Goal: Transaction & Acquisition: Purchase product/service

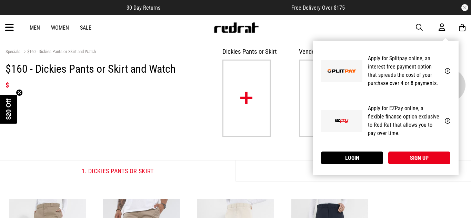
click at [379, 41] on div "My Account Apply for Splitpay online, an interest free payment option that spre…" at bounding box center [386, 108] width 146 height 135
click at [375, 160] on link "Login" at bounding box center [352, 158] width 62 height 13
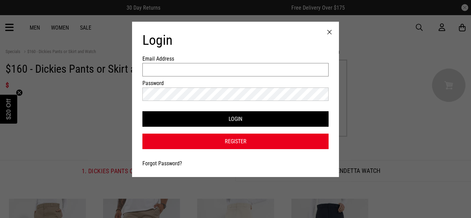
type input "**********"
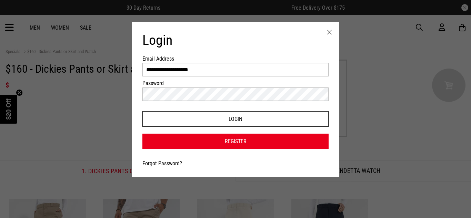
click at [232, 119] on button "Login" at bounding box center [235, 119] width 186 height 16
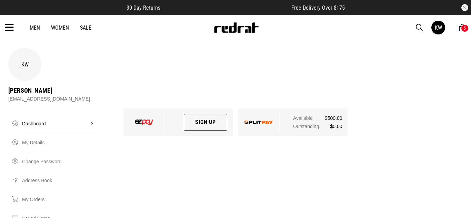
click at [462, 29] on div "5" at bounding box center [465, 28] width 8 height 8
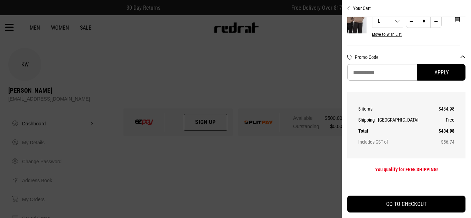
scroll to position [0, 6]
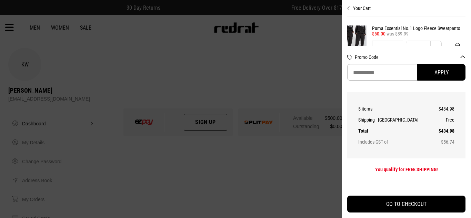
click at [461, 56] on button "Promo Code" at bounding box center [410, 58] width 111 height 6
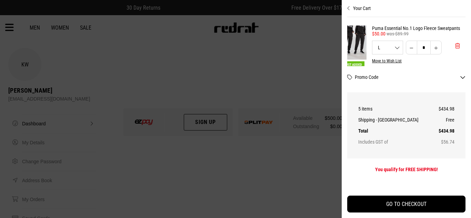
click at [458, 47] on span "'Remove from cart" at bounding box center [457, 46] width 5 height 7
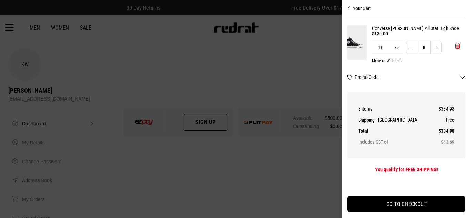
click at [458, 47] on span "'Remove from cart" at bounding box center [457, 46] width 5 height 7
click at [458, 47] on button "'Remove from cart" at bounding box center [458, 51] width 16 height 17
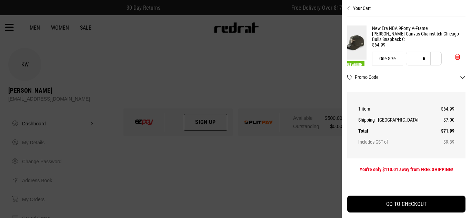
click at [458, 48] on button "'Remove from cart" at bounding box center [458, 56] width 16 height 17
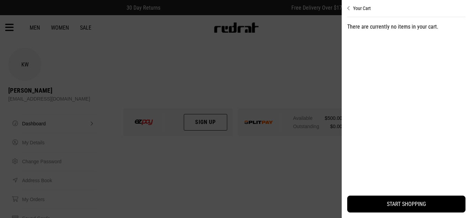
click at [282, 45] on div at bounding box center [235, 109] width 471 height 218
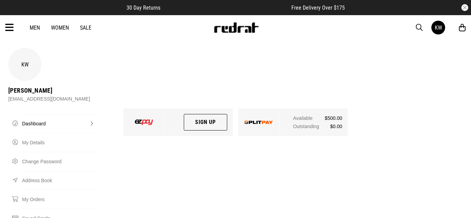
click at [11, 32] on icon at bounding box center [9, 27] width 9 height 11
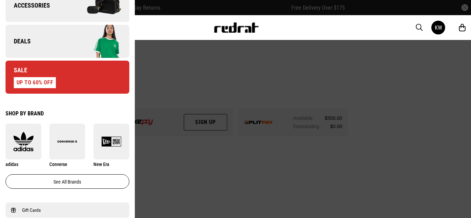
scroll to position [301, 0]
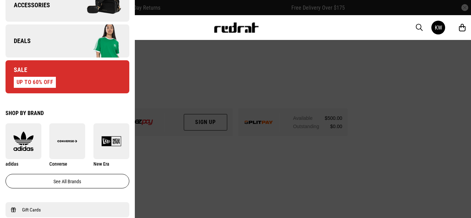
click at [79, 35] on img at bounding box center [98, 41] width 62 height 34
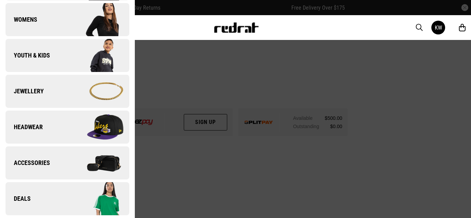
scroll to position [0, 0]
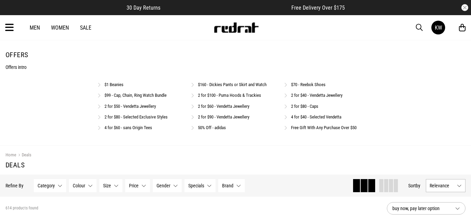
click at [233, 86] on link "$160 - Dickies Pants or Skirt and Watch" at bounding box center [232, 84] width 69 height 5
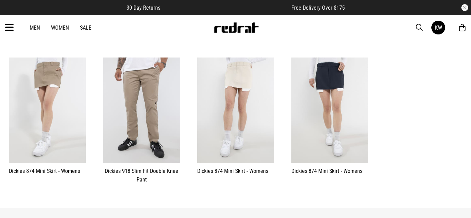
scroll to position [142, 0]
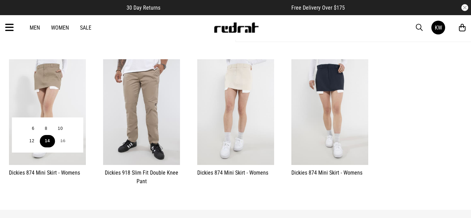
click at [42, 142] on button "14" at bounding box center [48, 141] width 16 height 12
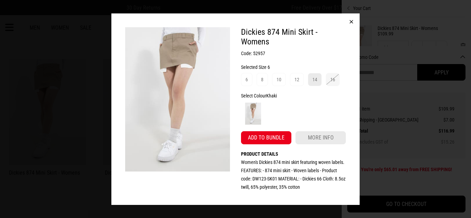
click at [310, 78] on span "14" at bounding box center [315, 79] width 14 height 13
click at [266, 142] on button "Add to bundle" at bounding box center [266, 137] width 50 height 13
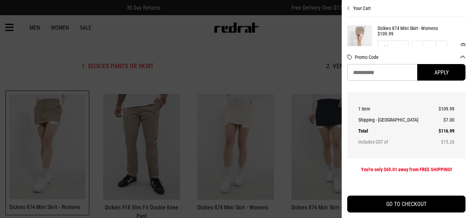
click at [266, 142] on div at bounding box center [235, 109] width 471 height 218
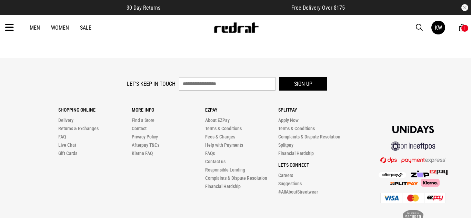
scroll to position [0, 0]
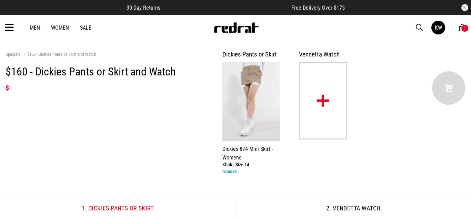
click at [326, 100] on img at bounding box center [323, 100] width 48 height 77
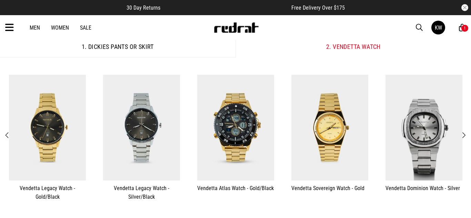
scroll to position [161, 0]
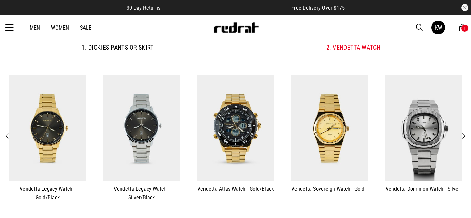
click at [464, 137] on span "Next" at bounding box center [464, 136] width 4 height 8
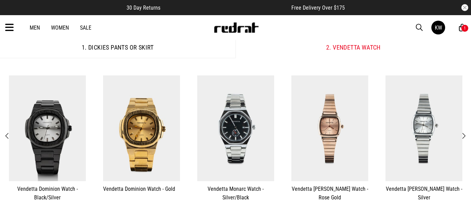
click at [464, 137] on span "Next" at bounding box center [464, 136] width 4 height 8
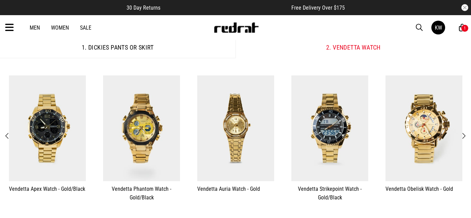
click at [464, 137] on span "Next" at bounding box center [464, 136] width 4 height 8
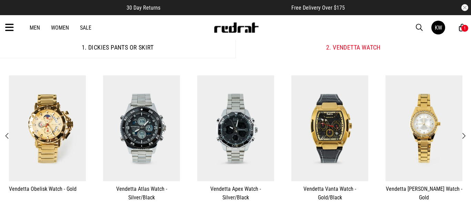
click at [464, 137] on span "Next" at bounding box center [464, 136] width 4 height 8
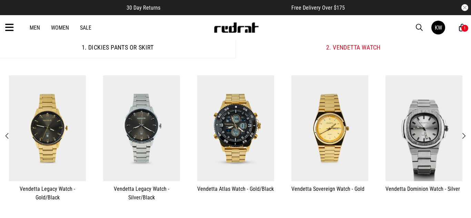
click at [464, 137] on span "Next" at bounding box center [464, 136] width 4 height 8
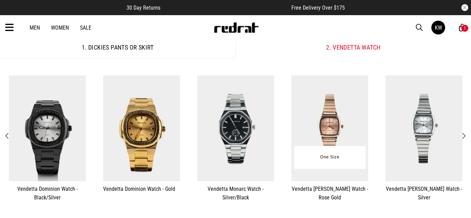
click at [328, 151] on div "One Size" at bounding box center [329, 157] width 71 height 23
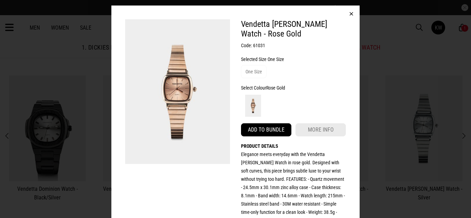
click at [275, 129] on button "Add to bundle" at bounding box center [266, 130] width 50 height 13
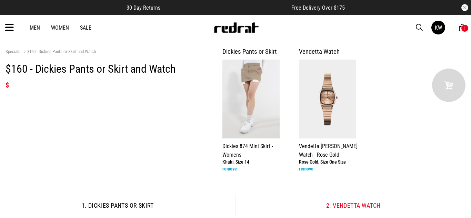
scroll to position [0, 0]
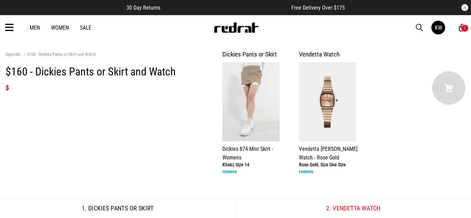
click at [462, 29] on div "1" at bounding box center [465, 28] width 8 height 8
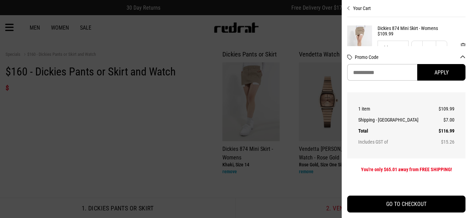
click at [459, 57] on button "Promo Code" at bounding box center [410, 58] width 111 height 6
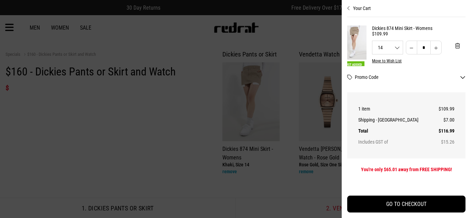
scroll to position [27, 6]
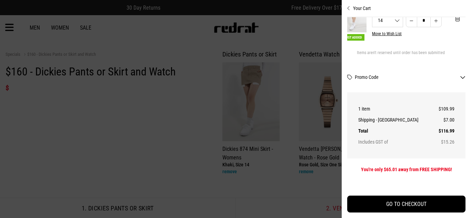
click at [300, 74] on div at bounding box center [235, 109] width 471 height 218
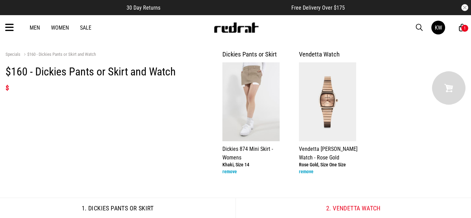
click at [449, 90] on img at bounding box center [448, 87] width 33 height 33
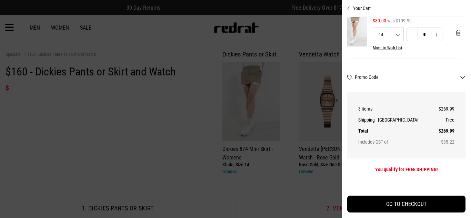
scroll to position [0, 5]
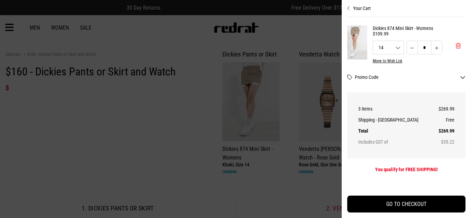
click at [459, 47] on span "'Remove from cart" at bounding box center [458, 46] width 5 height 7
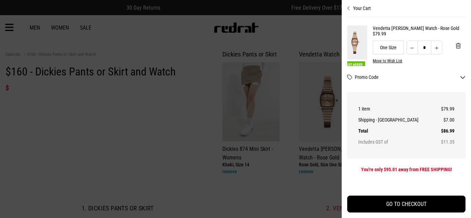
click at [264, 93] on div at bounding box center [235, 109] width 471 height 218
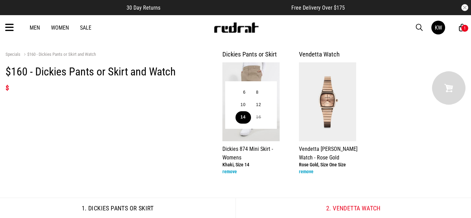
click at [244, 118] on button "14" at bounding box center [244, 117] width 16 height 12
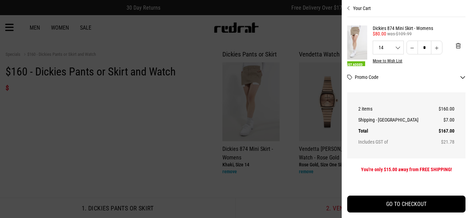
click at [155, 99] on div at bounding box center [235, 109] width 471 height 218
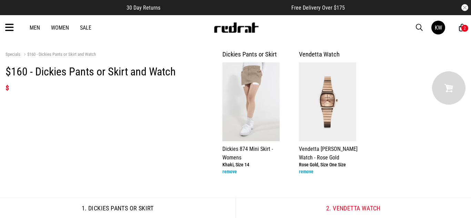
click at [10, 28] on icon at bounding box center [9, 27] width 9 height 11
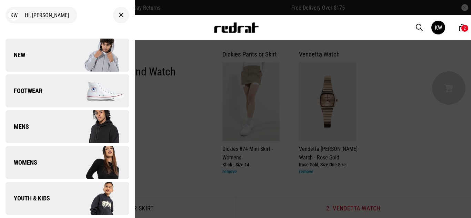
click at [57, 127] on link "Mens" at bounding box center [68, 126] width 124 height 33
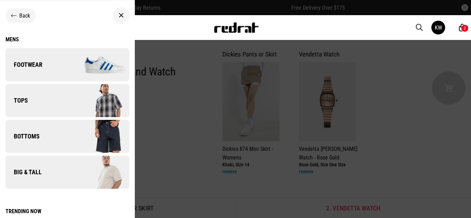
click at [14, 16] on icon at bounding box center [14, 15] width 6 height 7
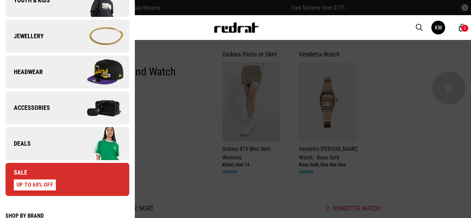
scroll to position [202, 0]
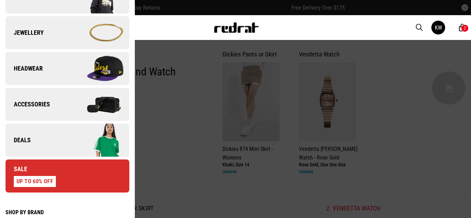
click at [27, 142] on span "Deals" at bounding box center [18, 140] width 25 height 8
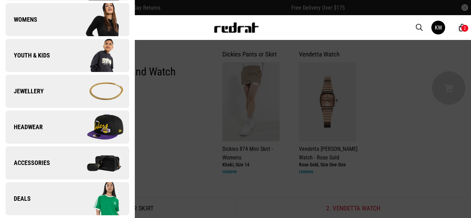
scroll to position [0, 0]
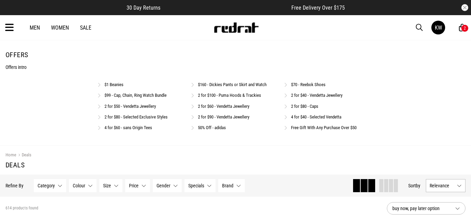
click at [311, 85] on link "$70 - Reebok Shoes" at bounding box center [308, 84] width 34 height 5
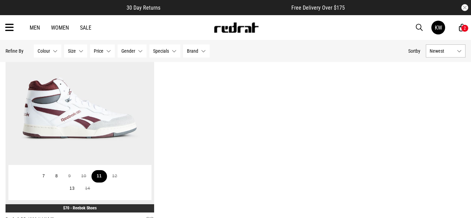
click at [98, 182] on button "11" at bounding box center [99, 176] width 16 height 12
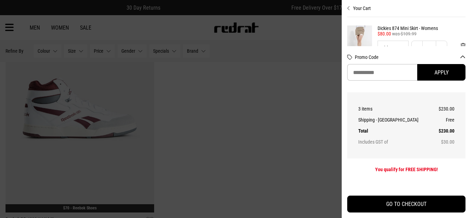
click at [307, 112] on div at bounding box center [235, 109] width 471 height 218
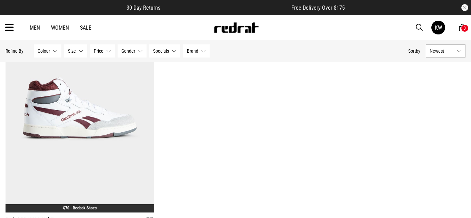
click at [11, 29] on icon at bounding box center [9, 27] width 9 height 11
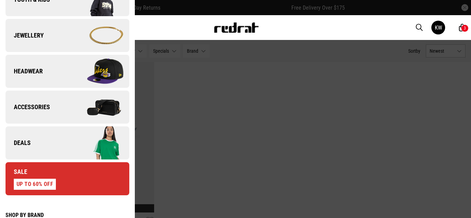
scroll to position [200, 0]
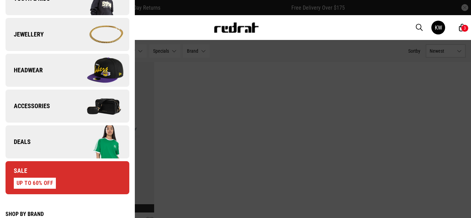
click at [46, 136] on link "Deals" at bounding box center [68, 142] width 124 height 33
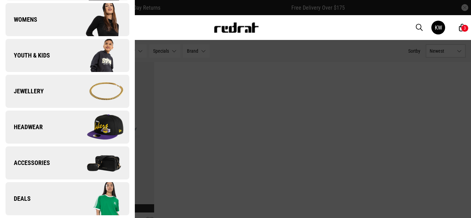
scroll to position [0, 0]
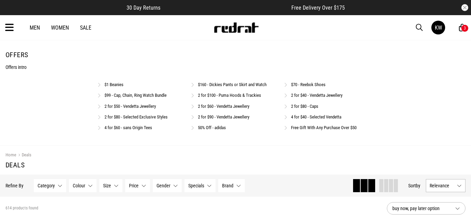
click at [302, 107] on link "2 for $80 - Caps" at bounding box center [304, 106] width 27 height 5
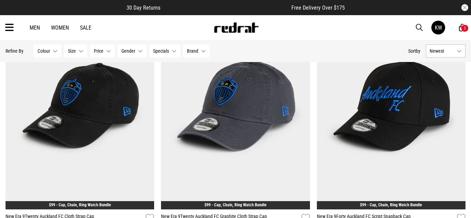
click at [302, 107] on img at bounding box center [235, 106] width 149 height 208
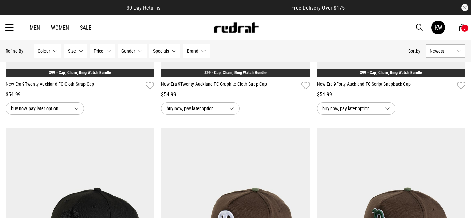
scroll to position [1076, 0]
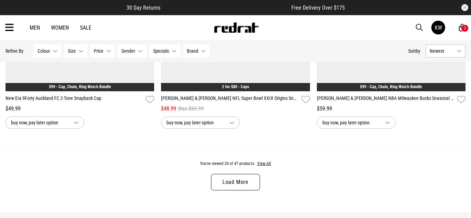
scroll to position [2048, 0]
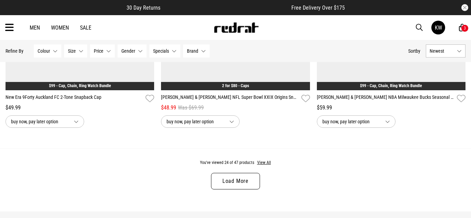
click at [233, 182] on link "Load More" at bounding box center [235, 181] width 49 height 17
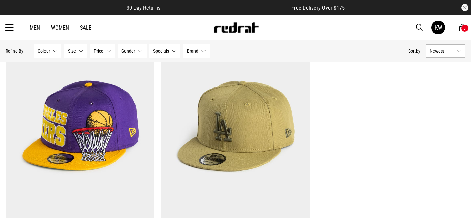
scroll to position [3988, 0]
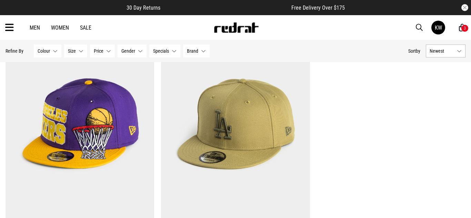
click at [6, 29] on icon at bounding box center [9, 27] width 9 height 11
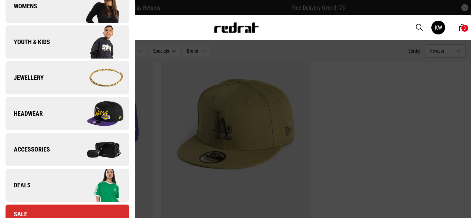
scroll to position [157, 0]
click at [45, 112] on link "Headwear" at bounding box center [68, 113] width 124 height 33
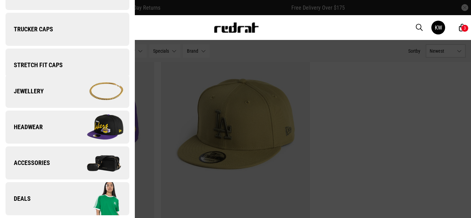
scroll to position [0, 0]
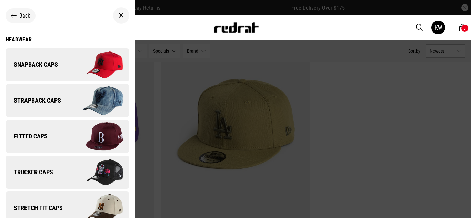
click at [56, 71] on link "Snapback Caps" at bounding box center [68, 64] width 124 height 33
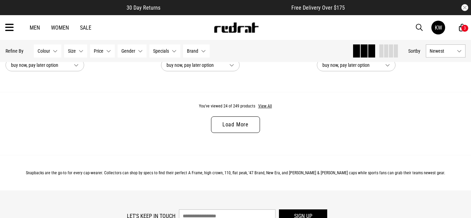
scroll to position [2117, 0]
click at [243, 124] on link "Load More" at bounding box center [235, 124] width 49 height 17
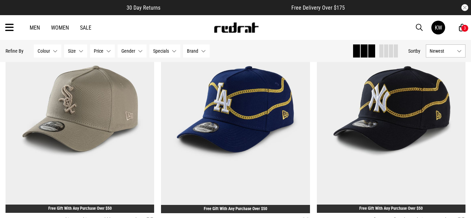
scroll to position [2149, 0]
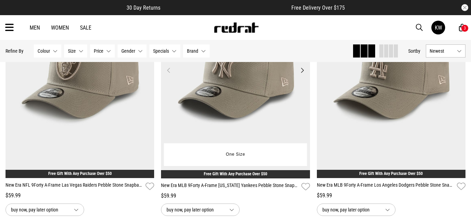
scroll to position [1992, 0]
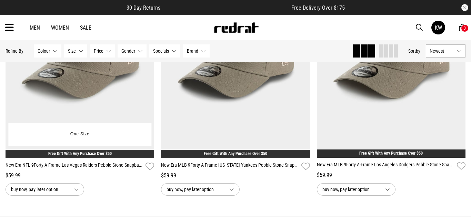
click at [75, 118] on img at bounding box center [80, 54] width 149 height 209
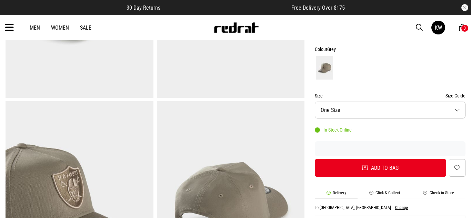
scroll to position [170, 0]
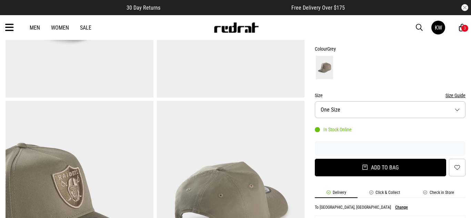
click at [371, 176] on button "Add to bag" at bounding box center [380, 168] width 131 height 18
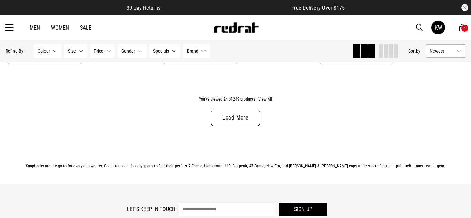
scroll to position [2122, 0]
click at [239, 120] on link "Load More" at bounding box center [235, 117] width 49 height 17
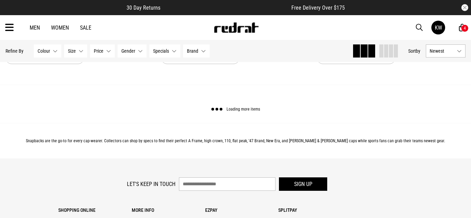
scroll to position [0, 0]
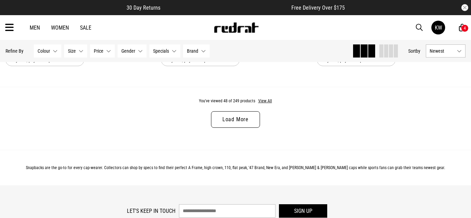
scroll to position [4201, 0]
click at [239, 120] on link "Load More" at bounding box center [235, 119] width 49 height 17
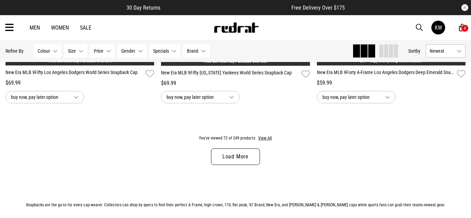
scroll to position [6244, 0]
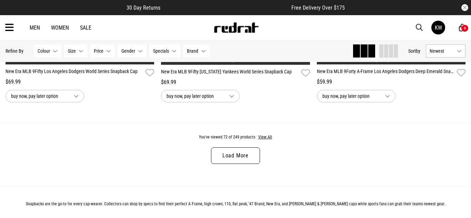
click at [223, 157] on link "Load More" at bounding box center [235, 156] width 49 height 17
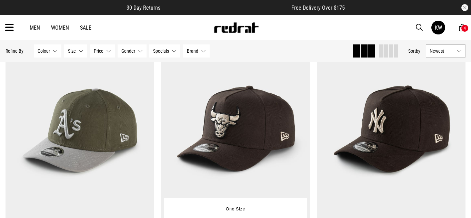
scroll to position [7376, 0]
click at [237, 176] on img at bounding box center [235, 129] width 149 height 209
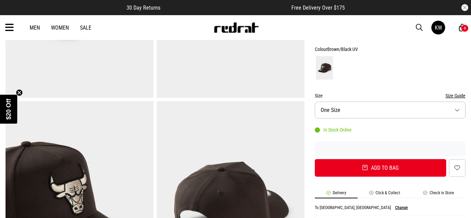
scroll to position [171, 0]
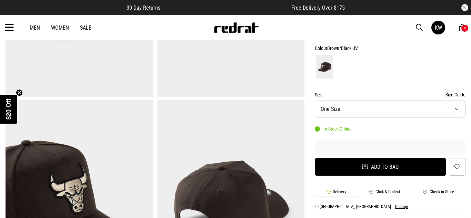
click at [392, 166] on button "Add to bag" at bounding box center [380, 167] width 131 height 18
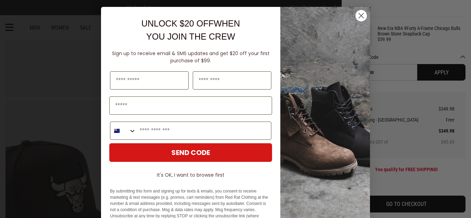
click at [361, 17] on circle "Close dialog" at bounding box center [361, 15] width 11 height 11
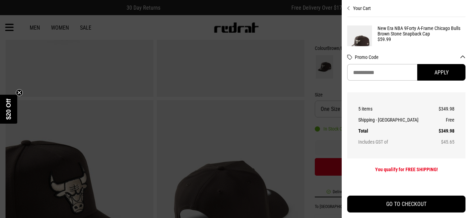
click at [55, 16] on div at bounding box center [235, 109] width 471 height 218
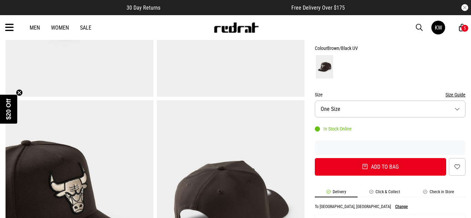
click at [8, 31] on icon at bounding box center [9, 27] width 9 height 11
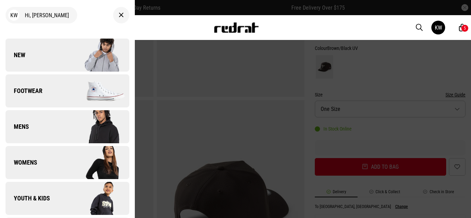
click at [38, 174] on link "Womens" at bounding box center [68, 162] width 124 height 33
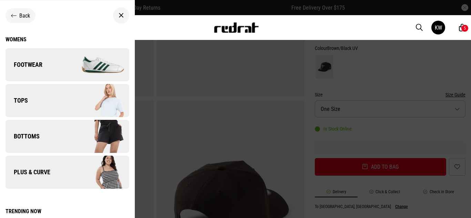
click at [67, 105] on img at bounding box center [98, 100] width 62 height 34
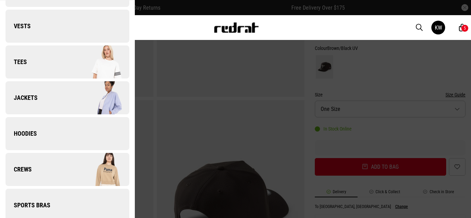
scroll to position [86, 0]
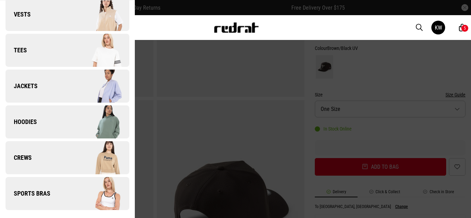
click at [97, 57] on img at bounding box center [98, 50] width 62 height 34
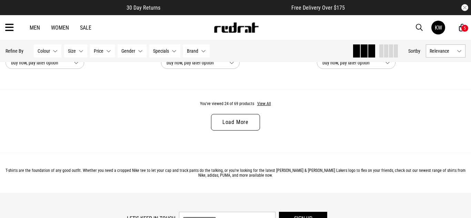
scroll to position [2118, 0]
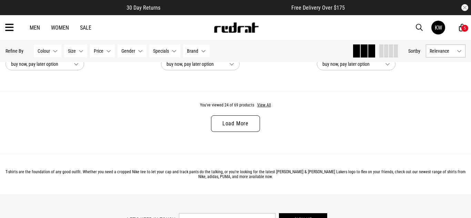
click at [237, 126] on link "Load More" at bounding box center [235, 124] width 49 height 17
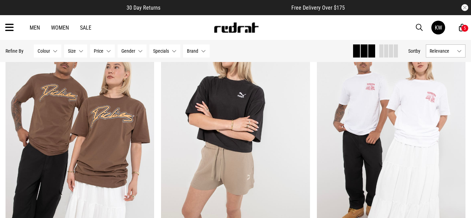
scroll to position [3732, 0]
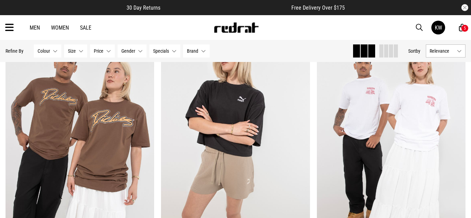
click at [10, 30] on icon at bounding box center [9, 27] width 9 height 11
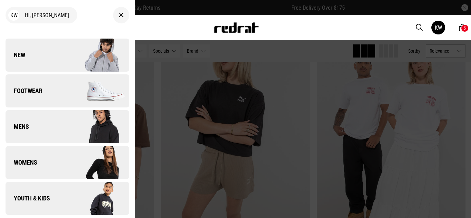
click at [56, 196] on link "Youth & Kids" at bounding box center [68, 198] width 124 height 33
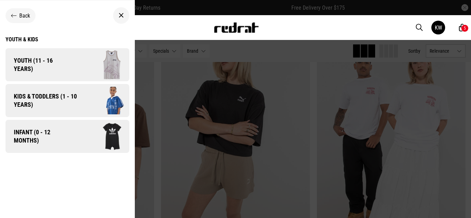
click at [50, 95] on span "Kids & Toddlers (1 - 10 years)" at bounding box center [43, 100] width 75 height 17
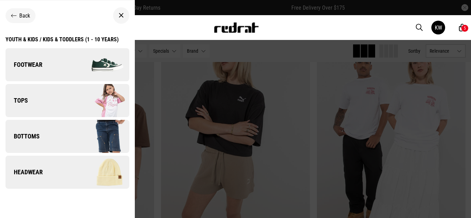
click at [55, 69] on link "Footwear" at bounding box center [68, 64] width 124 height 33
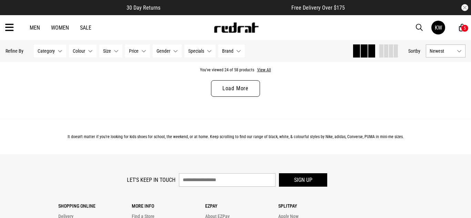
scroll to position [2152, 0]
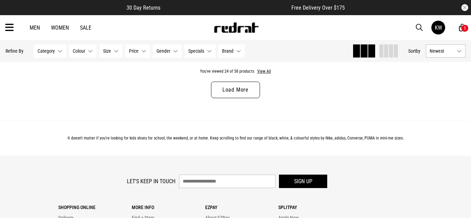
click at [237, 95] on link "Load More" at bounding box center [235, 90] width 49 height 17
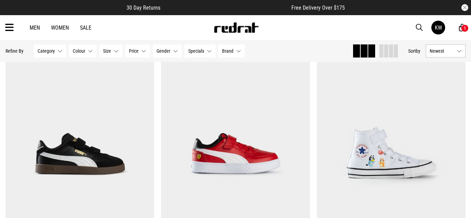
scroll to position [72, 0]
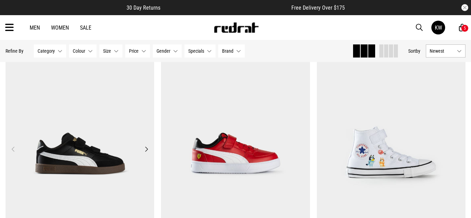
click at [116, 143] on img at bounding box center [80, 153] width 149 height 209
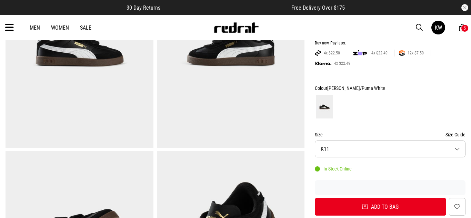
scroll to position [137, 0]
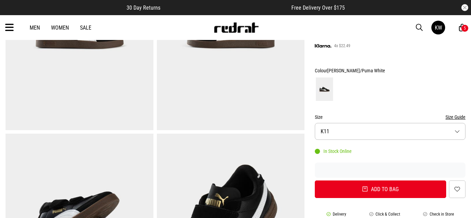
click at [462, 131] on button "Size K11" at bounding box center [390, 131] width 151 height 17
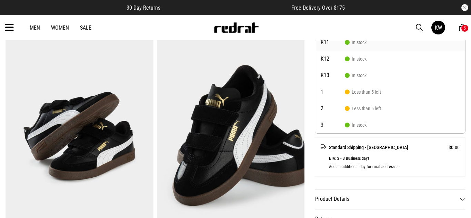
scroll to position [238, 0]
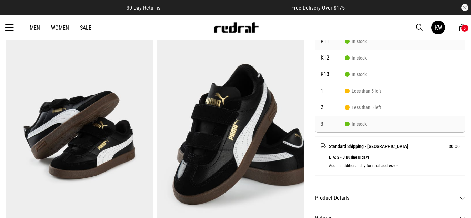
click at [352, 126] on span "In stock" at bounding box center [356, 124] width 22 height 6
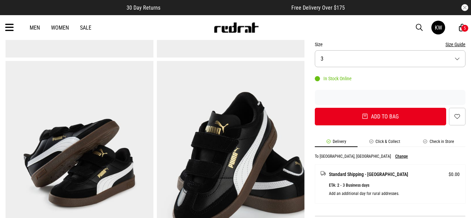
scroll to position [212, 0]
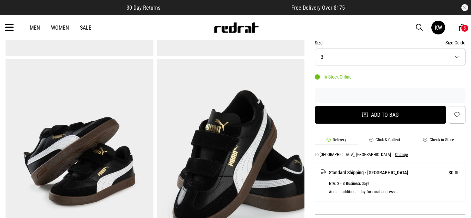
click at [402, 113] on button "Add to bag" at bounding box center [380, 115] width 131 height 18
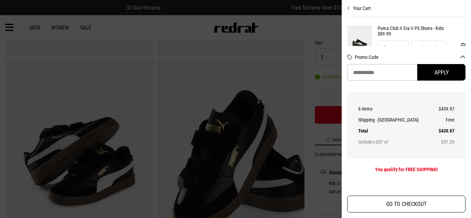
click at [404, 208] on button "GO TO CHECKOUT" at bounding box center [406, 204] width 118 height 17
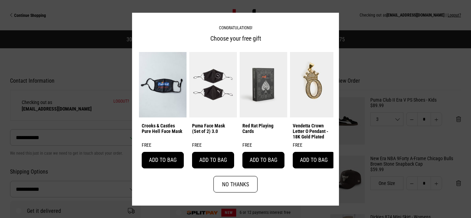
select select "**********"
click at [258, 175] on div "Congratulations! Choose your free gift Crooks & Castles Pure Hell Face Mask Fre…" at bounding box center [235, 108] width 207 height 193
click at [219, 163] on button "Add to bag" at bounding box center [213, 160] width 42 height 17
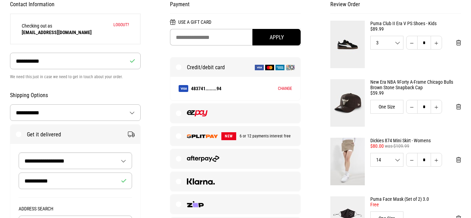
scroll to position [76, 0]
click at [133, 113] on select "**********" at bounding box center [75, 113] width 130 height 16
click at [131, 115] on select "**********" at bounding box center [75, 113] width 130 height 16
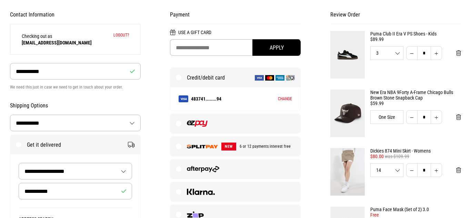
click at [108, 151] on label "Get it delivered" at bounding box center [75, 144] width 130 height 19
click at [18, 145] on label "Get it delivered" at bounding box center [75, 144] width 130 height 19
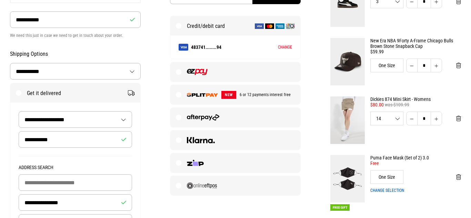
scroll to position [118, 0]
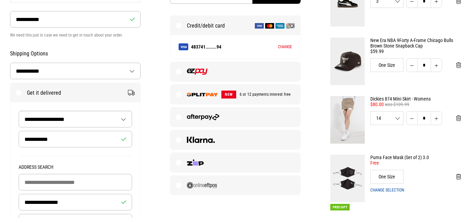
click at [125, 119] on select "**********" at bounding box center [75, 119] width 113 height 16
click at [116, 120] on select "**********" at bounding box center [75, 119] width 113 height 16
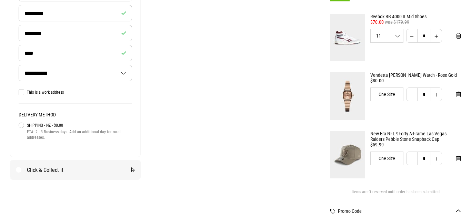
scroll to position [329, 0]
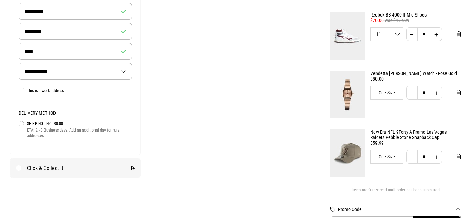
click at [20, 170] on label "Click & Collect it" at bounding box center [75, 168] width 130 height 19
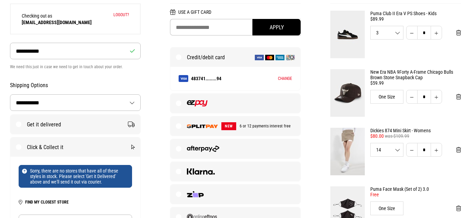
scroll to position [77, 0]
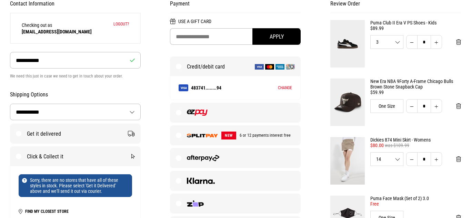
click at [19, 135] on label "Get it delivered" at bounding box center [75, 133] width 130 height 19
select select "**********"
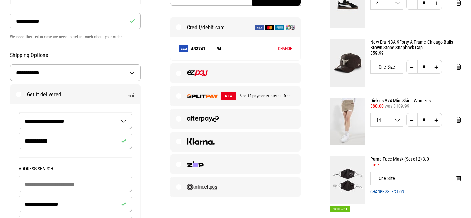
scroll to position [116, 0]
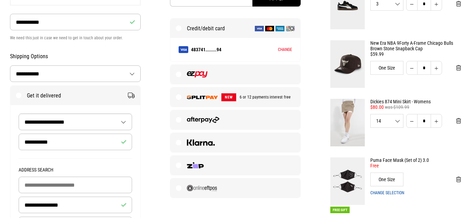
click at [180, 99] on label "NEW 6 or 12 payments interest free" at bounding box center [235, 97] width 130 height 19
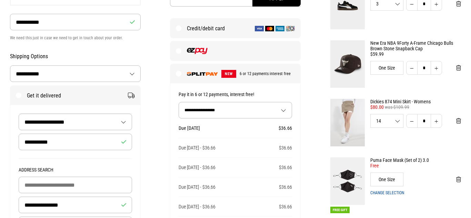
click at [231, 108] on select "**********" at bounding box center [235, 110] width 113 height 16
click at [179, 102] on select "**********" at bounding box center [235, 110] width 113 height 16
click at [230, 114] on select "**********" at bounding box center [235, 110] width 113 height 16
select select "**"
click at [179, 102] on select "**********" at bounding box center [235, 110] width 113 height 16
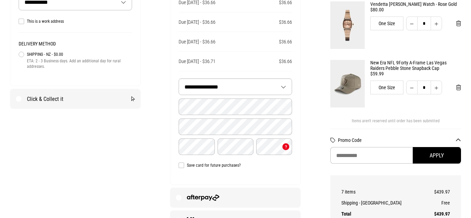
scroll to position [400, 0]
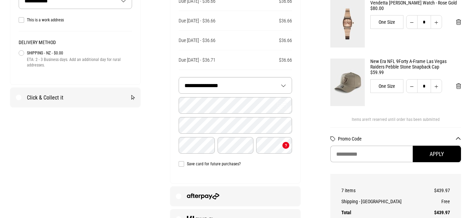
click at [283, 86] on select "**********" at bounding box center [235, 86] width 113 height 16
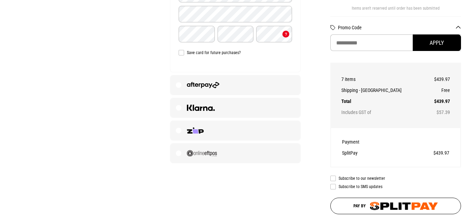
scroll to position [513, 0]
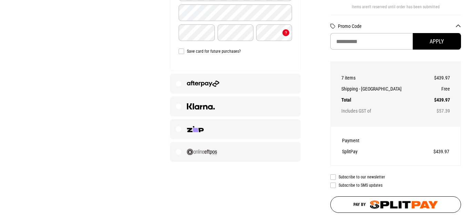
click at [392, 205] on img "submit" at bounding box center [404, 205] width 68 height 8
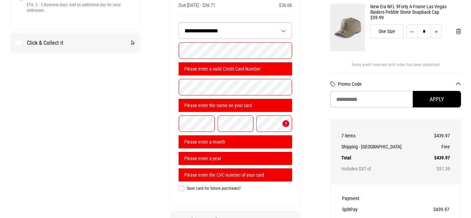
scroll to position [456, 0]
